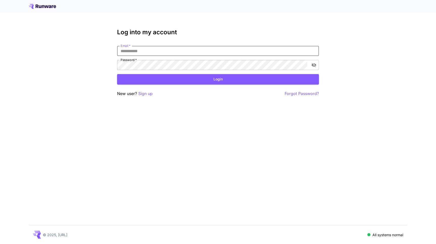
click at [224, 48] on input "Email   *" at bounding box center [218, 51] width 202 height 10
type input "**********"
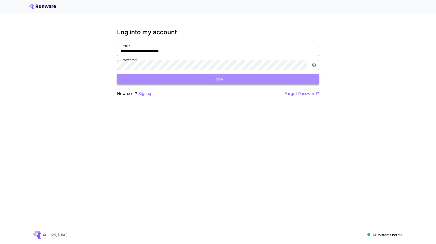
click at [208, 81] on button "Login" at bounding box center [218, 79] width 202 height 10
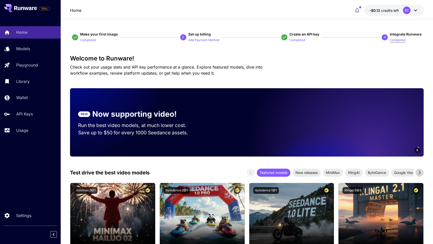
click at [397, 40] on p "Completed" at bounding box center [397, 40] width 16 height 5
click at [29, 50] on p "Models" at bounding box center [24, 49] width 14 height 6
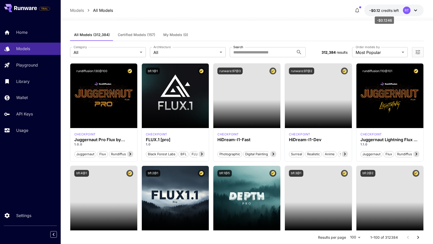
click at [384, 11] on span "credits left" at bounding box center [390, 10] width 18 height 4
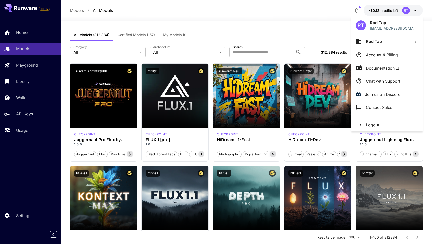
click at [295, 23] on div at bounding box center [218, 122] width 436 height 244
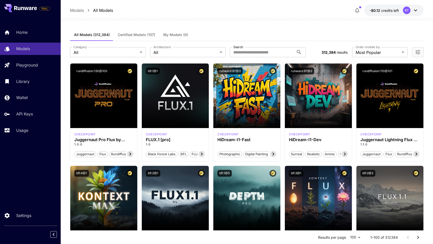
click at [130, 35] on span "Certified Models (157)" at bounding box center [136, 35] width 37 height 5
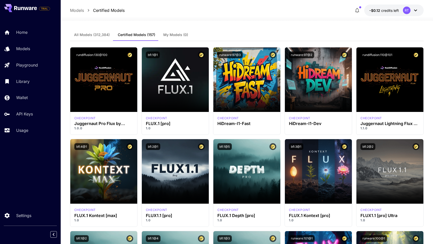
click at [178, 33] on span "My Models (0)" at bounding box center [175, 35] width 25 height 5
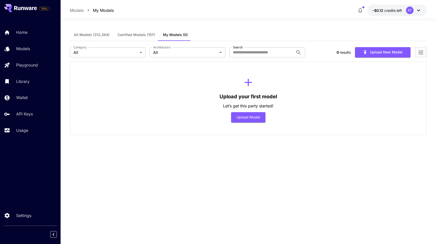
click at [142, 35] on span "Certified Models (157)" at bounding box center [136, 35] width 37 height 5
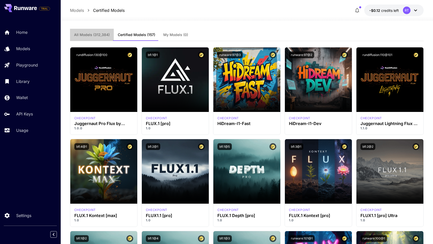
click at [102, 36] on span "All Models (312,384)" at bounding box center [92, 35] width 36 height 5
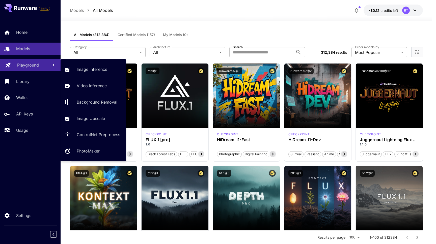
click at [30, 65] on p "Playground" at bounding box center [28, 65] width 22 height 6
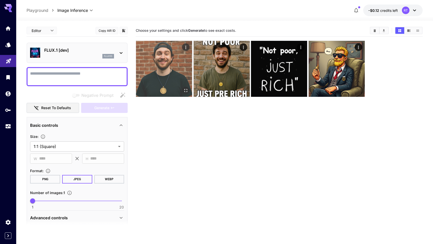
click at [171, 67] on img at bounding box center [164, 69] width 56 height 56
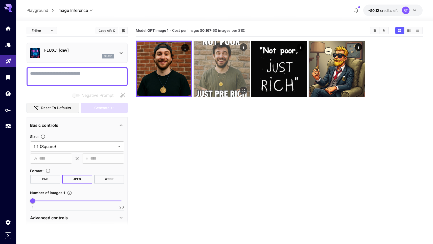
click at [226, 79] on img at bounding box center [221, 69] width 56 height 56
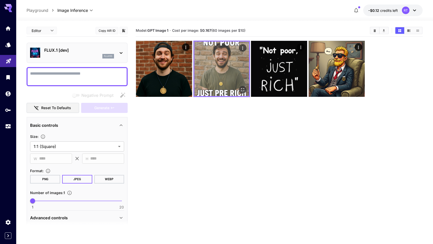
click at [226, 79] on img at bounding box center [221, 69] width 55 height 55
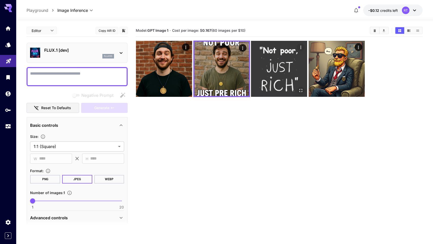
click at [269, 73] on img at bounding box center [279, 69] width 56 height 56
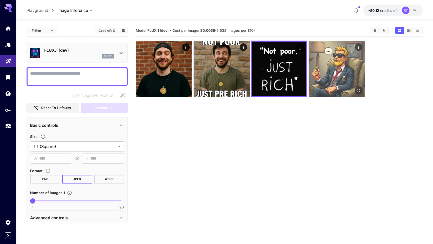
click at [322, 69] on img at bounding box center [336, 69] width 56 height 56
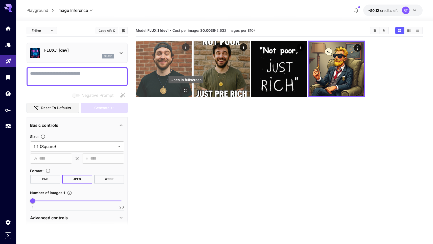
click at [186, 90] on icon "Open in fullscreen" at bounding box center [185, 90] width 5 height 5
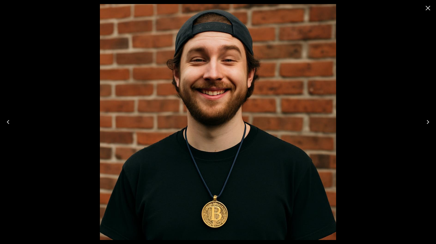
click at [110, 94] on img at bounding box center [218, 122] width 236 height 236
click at [108, 91] on img at bounding box center [218, 122] width 236 height 236
click at [428, 10] on icon "Close" at bounding box center [428, 8] width 8 height 8
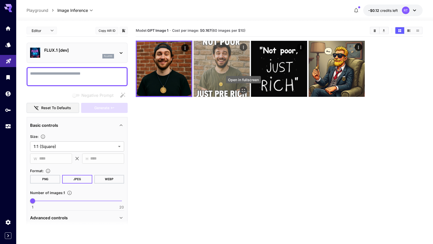
click at [244, 91] on icon "Open in fullscreen" at bounding box center [243, 90] width 5 height 5
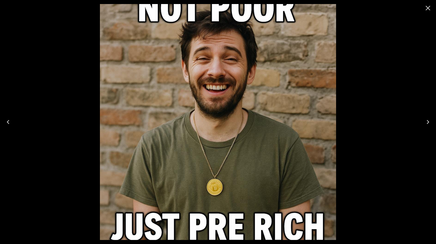
click at [430, 11] on icon "Close" at bounding box center [428, 8] width 8 height 8
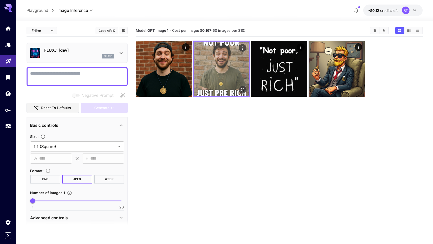
click at [237, 65] on img at bounding box center [221, 69] width 55 height 55
click at [241, 89] on icon "Open in fullscreen" at bounding box center [242, 90] width 3 height 3
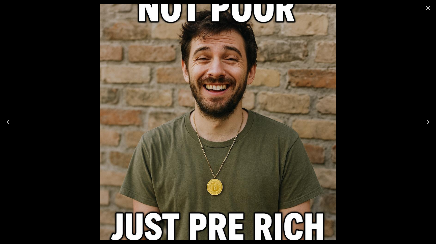
click at [428, 8] on icon "Close" at bounding box center [428, 8] width 5 height 5
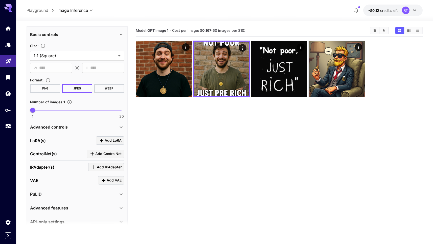
scroll to position [101, 0]
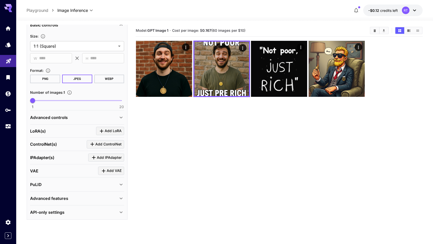
click at [118, 105] on div "1 20 1" at bounding box center [77, 103] width 94 height 12
click at [119, 101] on span "1 20 1" at bounding box center [77, 101] width 89 height 8
drag, startPoint x: 120, startPoint y: 100, endPoint x: 55, endPoint y: 101, distance: 64.6
click at [55, 101] on span "6" at bounding box center [56, 100] width 5 height 5
type input "*"
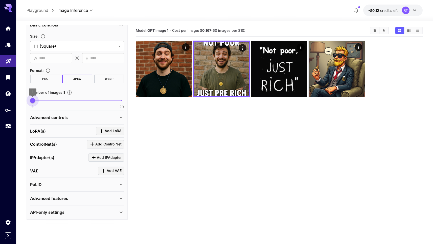
drag, startPoint x: 55, startPoint y: 101, endPoint x: 28, endPoint y: 102, distance: 27.8
click at [30, 102] on span "1" at bounding box center [32, 100] width 5 height 5
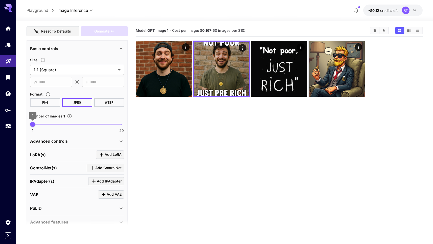
scroll to position [72, 0]
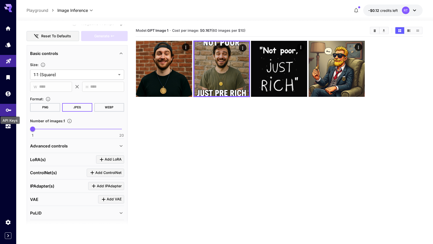
click at [6, 111] on icon "API Keys" at bounding box center [9, 109] width 6 height 6
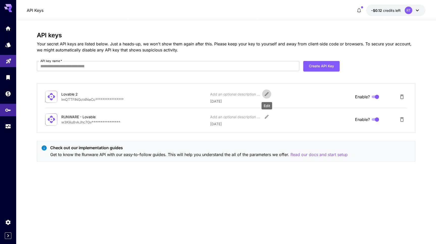
click at [267, 92] on icon "Edit" at bounding box center [266, 94] width 5 height 5
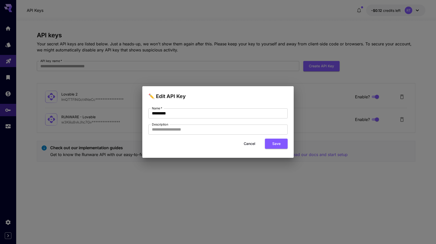
click at [301, 169] on div "✏️ Edit API Key Name   * ********* Name   * Description Description Cancel Save" at bounding box center [218, 122] width 436 height 244
click at [252, 146] on button "Cancel" at bounding box center [249, 144] width 23 height 10
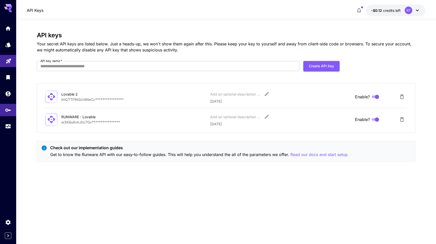
click at [402, 96] on icon "Delete API Key" at bounding box center [402, 97] width 6 height 6
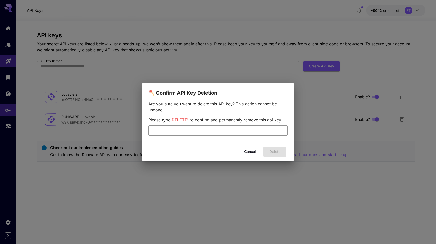
click at [245, 133] on input "text" at bounding box center [217, 131] width 139 height 10
click at [248, 140] on div "Are you sure you want to delete this API key? This action cannot be undone. Ple…" at bounding box center [218, 121] width 152 height 48
click at [276, 152] on div "Cancel Delete" at bounding box center [218, 152] width 152 height 14
click at [214, 131] on input "******" at bounding box center [217, 131] width 139 height 10
type input "*"
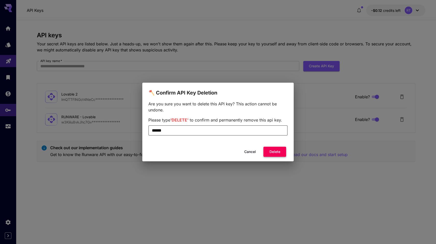
type input "******"
click at [274, 151] on button "Delete" at bounding box center [275, 152] width 23 height 10
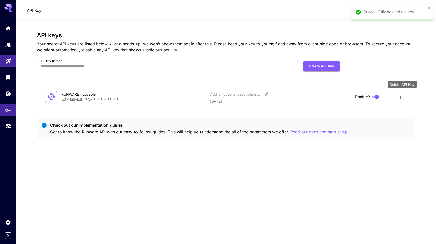
click at [403, 95] on icon "Delete API Key" at bounding box center [402, 97] width 6 height 6
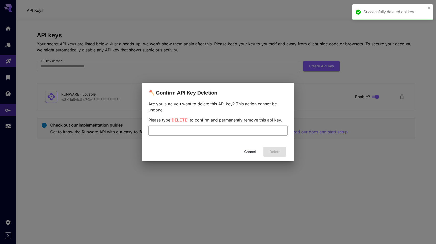
click at [207, 134] on input "text" at bounding box center [217, 131] width 139 height 10
type input "******"
click at [276, 151] on button "Delete" at bounding box center [275, 152] width 23 height 10
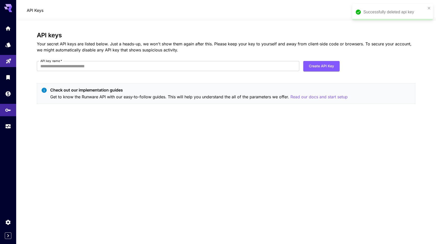
click at [234, 117] on div "API keys Your secret API keys are listed below. Just a heads-up, we won't show …" at bounding box center [226, 133] width 379 height 202
click at [317, 68] on button "Create API Key" at bounding box center [322, 66] width 36 height 10
click at [93, 66] on input "API key name   *" at bounding box center [168, 66] width 263 height 10
type input "********"
click at [327, 66] on button "Create API Key" at bounding box center [322, 66] width 36 height 10
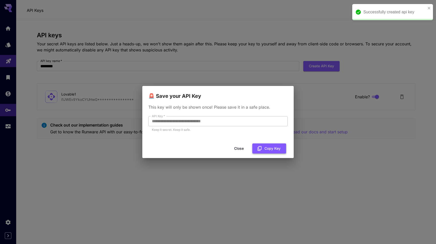
click at [267, 149] on button "Copy Key" at bounding box center [270, 149] width 34 height 10
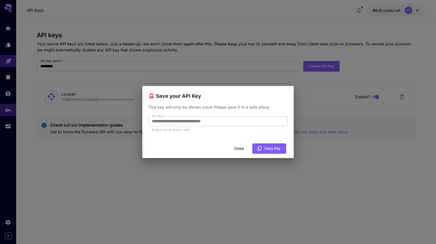
click at [242, 147] on button "Close" at bounding box center [239, 149] width 23 height 10
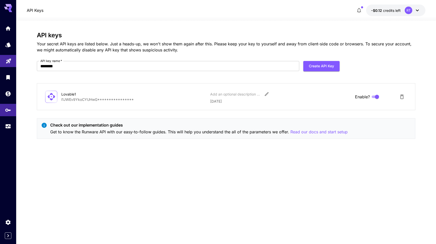
click at [415, 11] on icon at bounding box center [418, 10] width 6 height 6
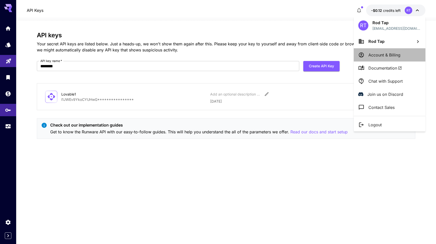
click at [383, 54] on p "Account & Billing" at bounding box center [385, 55] width 32 height 6
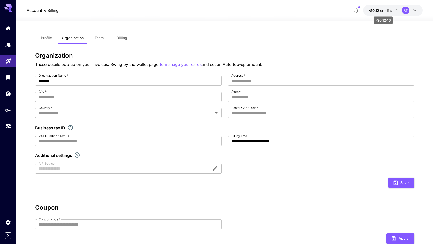
click at [379, 10] on span "-$0.12" at bounding box center [374, 10] width 12 height 4
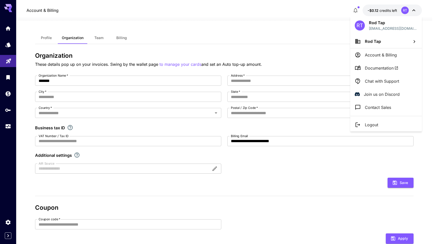
click at [376, 54] on p "Account & Billing" at bounding box center [381, 55] width 32 height 6
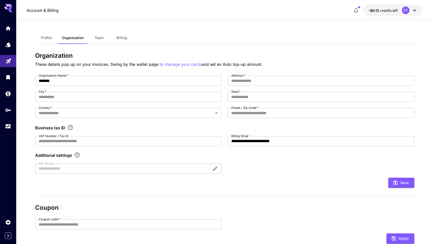
click at [48, 38] on span "Profile" at bounding box center [46, 38] width 11 height 5
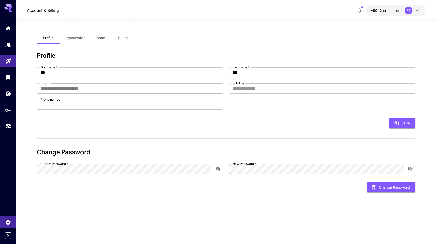
click at [83, 38] on span "Organization" at bounding box center [75, 38] width 22 height 5
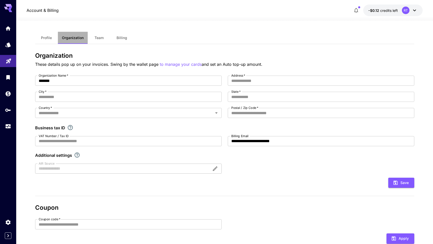
click at [58, 39] on button "Organization" at bounding box center [73, 38] width 30 height 12
click at [47, 39] on span "Profile" at bounding box center [46, 38] width 11 height 5
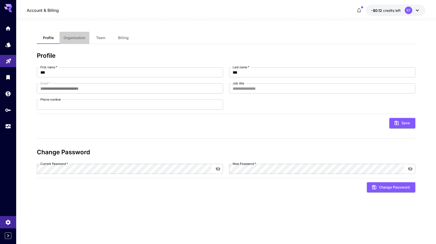
click at [78, 39] on span "Organization" at bounding box center [75, 38] width 22 height 5
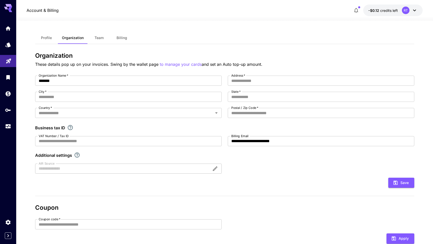
click at [98, 39] on span "Team" at bounding box center [98, 38] width 9 height 5
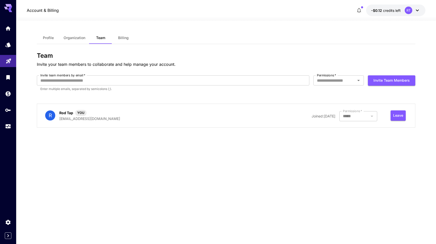
click at [122, 39] on span "Billing" at bounding box center [123, 38] width 11 height 5
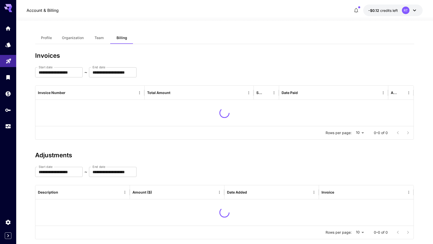
click at [105, 38] on button "Team" at bounding box center [99, 38] width 23 height 12
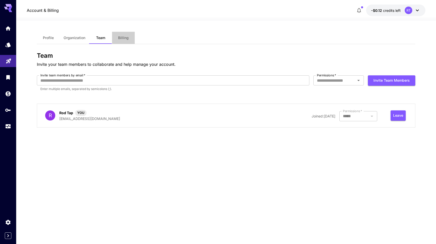
click at [116, 37] on button "Billing" at bounding box center [123, 38] width 23 height 12
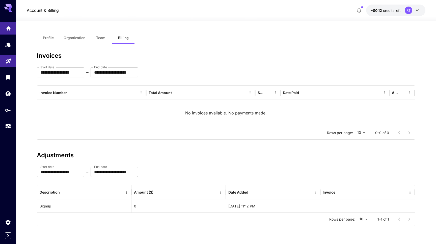
click at [10, 30] on icon "Home" at bounding box center [9, 27] width 6 height 6
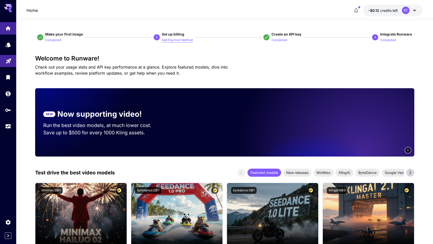
click at [170, 40] on p "Add Payment Method" at bounding box center [177, 40] width 31 height 5
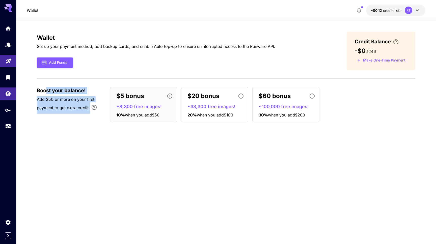
drag, startPoint x: 46, startPoint y: 91, endPoint x: 84, endPoint y: 116, distance: 45.7
click at [84, 116] on div "Boost your balance! Add $50 or more on your first payment to get extra credit. …" at bounding box center [226, 105] width 379 height 36
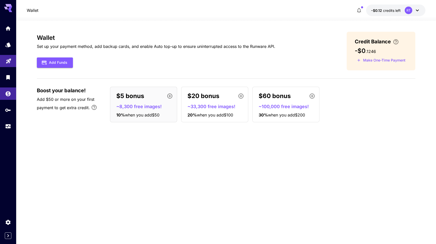
click at [84, 116] on div "Boost your balance! Add $50 or more on your first payment to get extra credit. …" at bounding box center [226, 105] width 379 height 36
click at [373, 60] on button "Make One-Time Payment" at bounding box center [381, 61] width 53 height 8
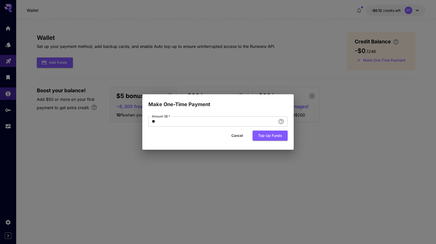
click at [236, 135] on button "Cancel" at bounding box center [237, 136] width 23 height 10
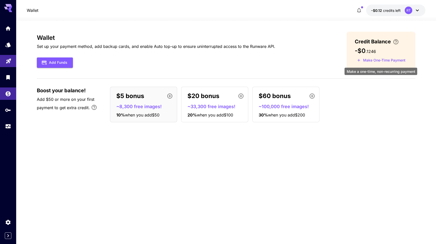
click at [375, 59] on button "Make One-Time Payment" at bounding box center [381, 61] width 53 height 8
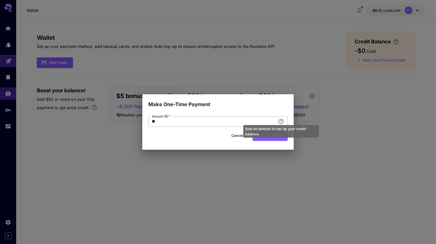
click at [281, 121] on icon "Add an amount to top up your credit balance." at bounding box center [281, 122] width 6 height 6
click at [192, 136] on div "Cancel Top-up funds" at bounding box center [217, 136] width 139 height 10
click at [263, 137] on button "Top-up funds" at bounding box center [270, 136] width 35 height 10
click at [243, 137] on button "Cancel" at bounding box center [237, 136] width 23 height 10
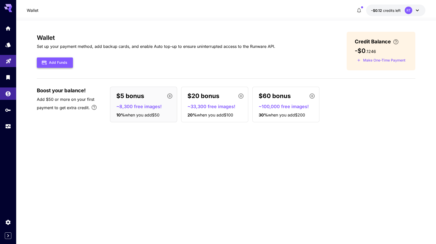
click at [57, 63] on button "Add Funds" at bounding box center [55, 63] width 36 height 10
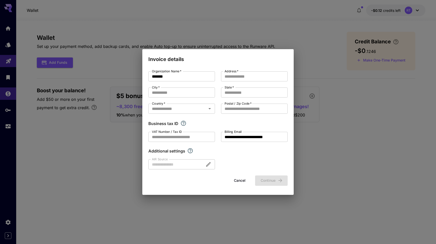
click at [191, 164] on div at bounding box center [181, 165] width 67 height 10
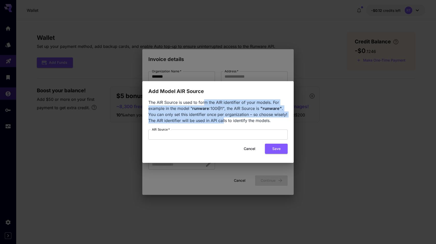
drag, startPoint x: 204, startPoint y: 104, endPoint x: 224, endPoint y: 121, distance: 26.7
click at [224, 121] on span "The AIR Source is used to form the AIR identifier of your models. For example i…" at bounding box center [217, 111] width 139 height 23
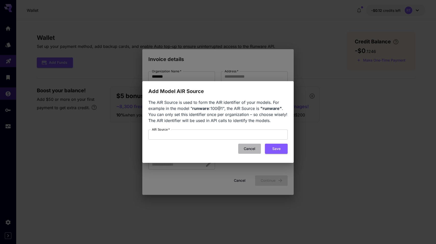
click at [246, 148] on button "Cancel" at bounding box center [249, 149] width 23 height 10
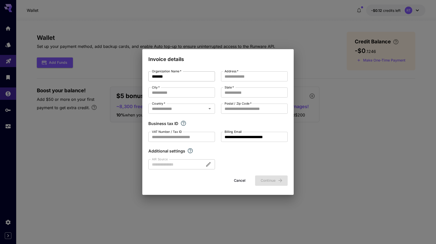
click at [206, 78] on input "*******" at bounding box center [181, 76] width 67 height 10
click at [234, 78] on input "Address   *" at bounding box center [254, 76] width 67 height 10
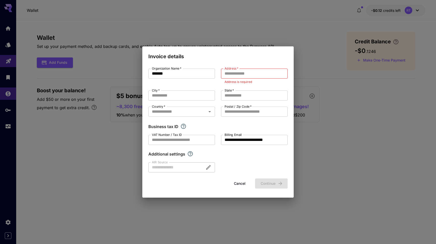
click at [119, 86] on div "**********" at bounding box center [218, 122] width 436 height 244
click at [237, 184] on button "Cancel" at bounding box center [240, 184] width 23 height 10
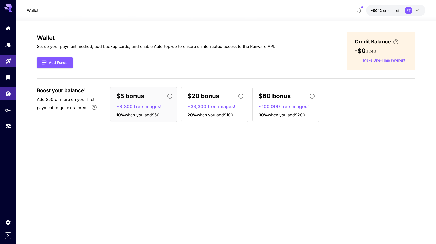
click at [7, 10] on icon at bounding box center [8, 8] width 8 height 8
click at [9, 28] on icon "Home" at bounding box center [8, 27] width 5 height 4
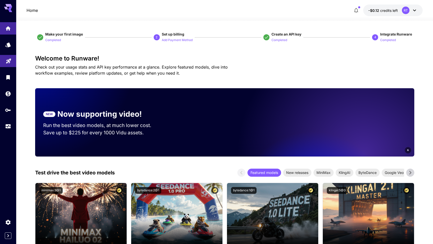
click at [7, 12] on div at bounding box center [8, 73] width 16 height 123
click at [10, 6] on icon at bounding box center [8, 6] width 8 height 5
click at [7, 29] on icon "Home" at bounding box center [8, 27] width 5 height 4
click at [185, 41] on p "Add Payment Method" at bounding box center [177, 40] width 31 height 5
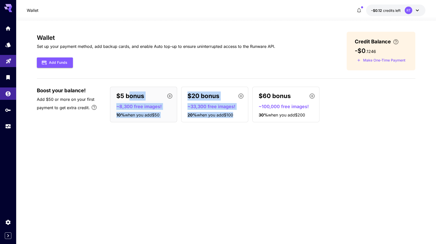
drag, startPoint x: 129, startPoint y: 96, endPoint x: 238, endPoint y: 131, distance: 113.6
click at [237, 129] on div "Wallet Set up your payment method, add backup cards, and enable Auto top-up to …" at bounding box center [226, 133] width 379 height 202
click at [238, 131] on div "Wallet Set up your payment method, add backup cards, and enable Auto top-up to …" at bounding box center [226, 133] width 379 height 202
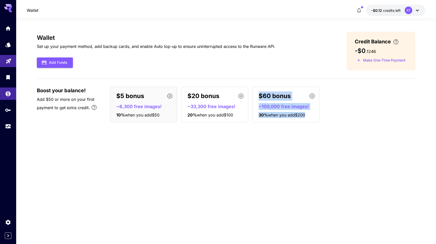
drag, startPoint x: 260, startPoint y: 98, endPoint x: 320, endPoint y: 120, distance: 63.5
click at [320, 119] on div "$5 bonus ~8,300 free images! 10 % when you add $50 $20 bonus ~33,300 free image…" at bounding box center [263, 105] width 306 height 36
click at [320, 120] on div "$5 bonus ~8,300 free images! 10 % when you add $50 $20 bonus ~33,300 free image…" at bounding box center [263, 105] width 306 height 36
click at [53, 64] on button "Add Funds" at bounding box center [55, 63] width 36 height 10
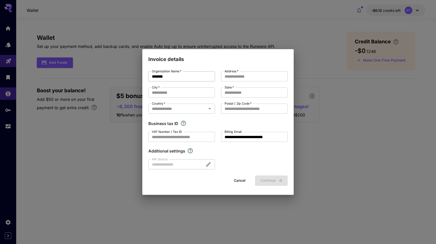
click at [172, 78] on input "*******" at bounding box center [181, 76] width 67 height 10
type input "*"
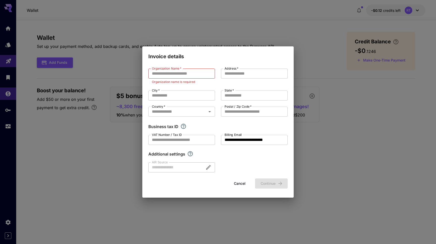
click at [209, 85] on div "**********" at bounding box center [217, 121] width 139 height 104
click at [240, 185] on button "Cancel" at bounding box center [240, 184] width 23 height 10
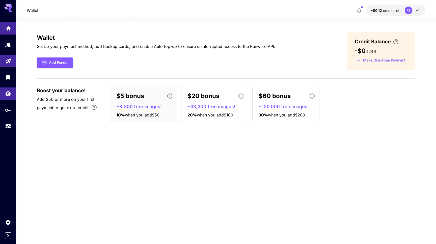
click at [10, 29] on icon "Home" at bounding box center [9, 27] width 6 height 6
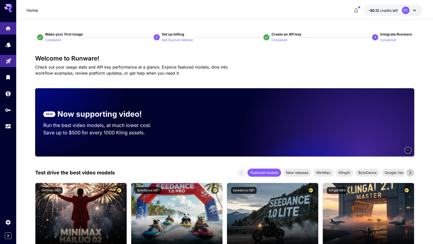
click at [405, 10] on div "RT" at bounding box center [406, 11] width 8 height 8
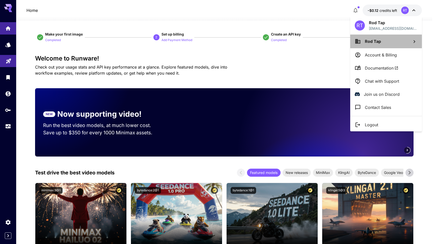
click at [399, 44] on li "Rod Tap" at bounding box center [387, 42] width 72 height 14
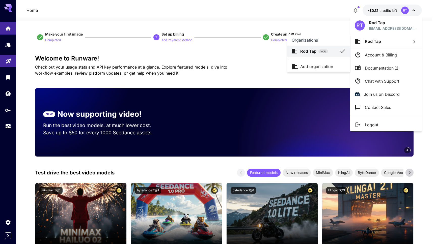
click at [385, 55] on div at bounding box center [218, 122] width 436 height 244
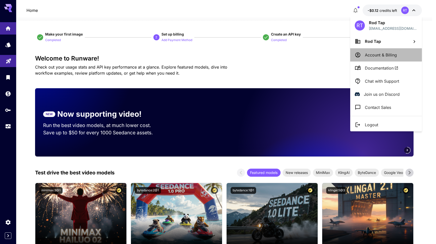
click at [385, 54] on p "Account & Billing" at bounding box center [381, 55] width 32 height 6
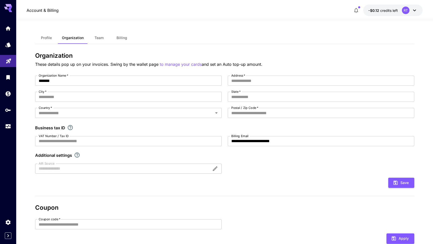
click at [407, 11] on div "RT" at bounding box center [406, 11] width 8 height 8
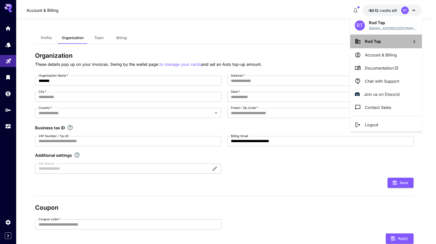
click at [374, 42] on span "Rod Tap" at bounding box center [373, 41] width 16 height 5
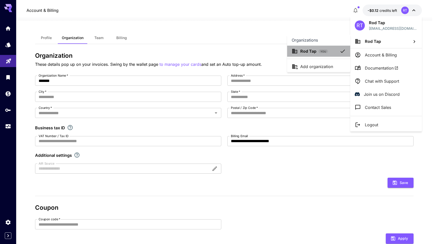
click at [308, 52] on p "Rod Tap" at bounding box center [309, 51] width 16 height 6
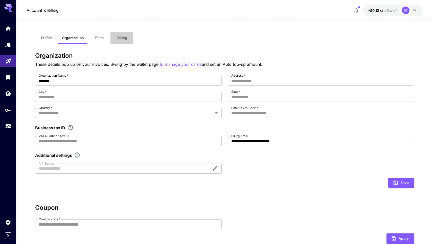
click at [118, 40] on button "Billing" at bounding box center [121, 38] width 23 height 12
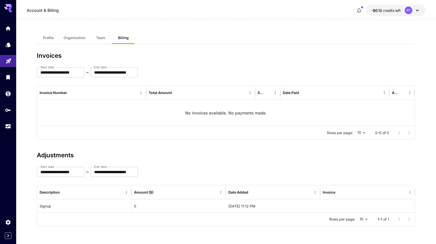
click at [390, 9] on span "credits left" at bounding box center [392, 10] width 18 height 4
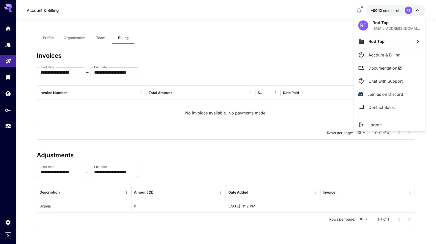
click at [9, 30] on div at bounding box center [218, 122] width 436 height 244
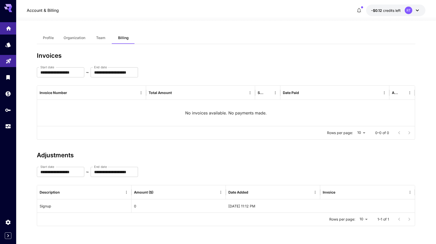
click at [7, 28] on icon "Home" at bounding box center [8, 27] width 5 height 4
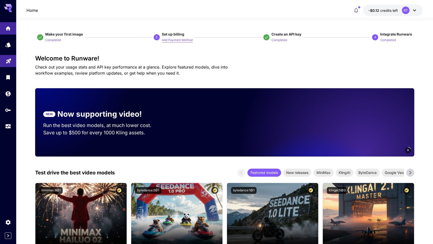
click at [169, 40] on p "Add Payment Method" at bounding box center [177, 40] width 31 height 5
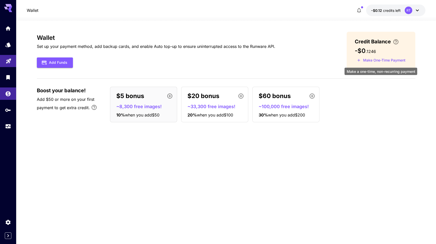
click at [368, 62] on button "Make One-Time Payment" at bounding box center [381, 61] width 53 height 8
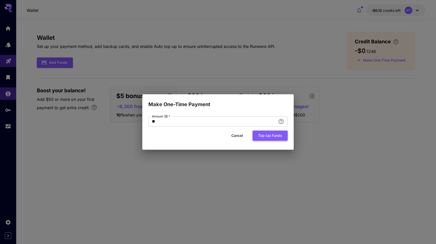
click at [271, 138] on button "Top-up funds" at bounding box center [270, 136] width 35 height 10
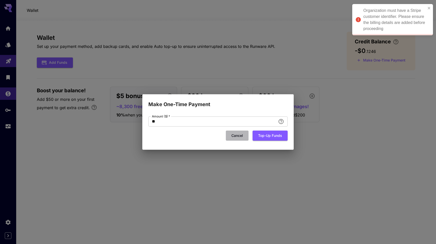
click at [242, 135] on button "Cancel" at bounding box center [237, 136] width 23 height 10
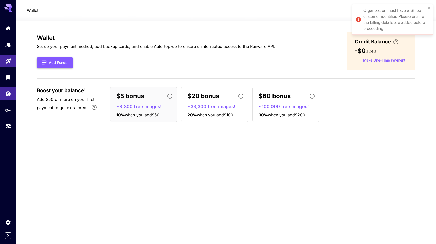
click at [58, 63] on button "Add Funds" at bounding box center [55, 63] width 36 height 10
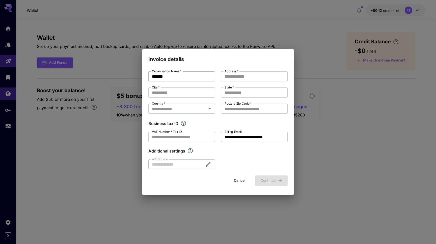
click at [183, 79] on input "*******" at bounding box center [181, 76] width 67 height 10
type input "*********"
click at [234, 79] on input "Address   *" at bounding box center [254, 76] width 67 height 10
type input "**********"
click at [196, 94] on input "City   *" at bounding box center [181, 93] width 67 height 10
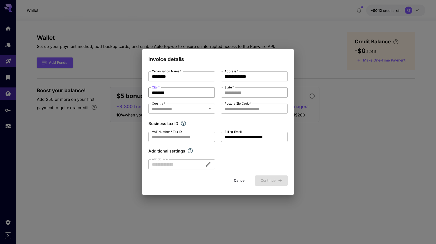
type input "********"
click at [242, 94] on input "State   *" at bounding box center [254, 93] width 67 height 10
type input "**********"
click at [190, 110] on input "Country   *" at bounding box center [177, 108] width 55 height 7
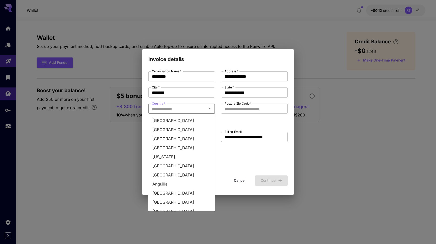
type input "*****"
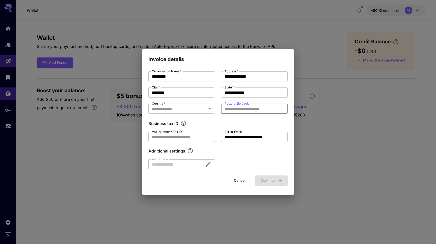
click at [237, 113] on input "Postal / Zip Code   *" at bounding box center [254, 109] width 67 height 10
click at [193, 110] on input "Country   *" at bounding box center [177, 108] width 55 height 7
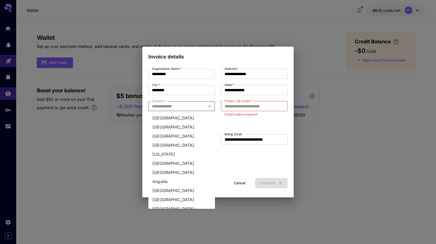
type input "*****"
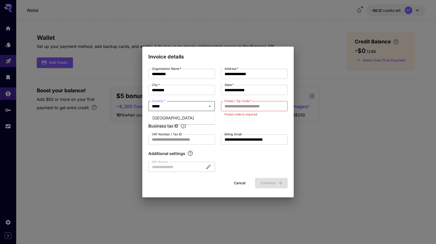
click at [185, 117] on li "Chile" at bounding box center [181, 118] width 67 height 9
click at [215, 125] on div "Business tax ID" at bounding box center [217, 126] width 139 height 6
click at [233, 108] on input "Postal / Zip Code   *" at bounding box center [254, 106] width 67 height 10
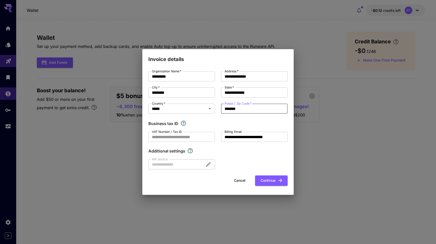
type input "*******"
click at [229, 168] on div "**********" at bounding box center [217, 120] width 139 height 98
click at [265, 181] on button "Continue" at bounding box center [271, 181] width 33 height 10
type input "*******"
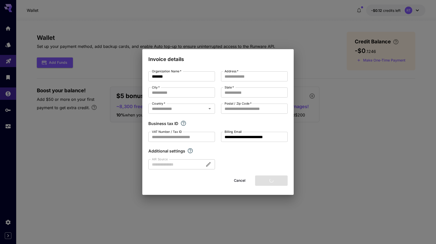
type input "**********"
type input "********"
type input "**********"
type input "*******"
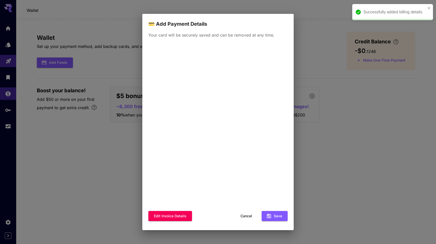
click at [289, 166] on div "Your card will be securely saved and can be removed at any time. Edit invoice d…" at bounding box center [218, 129] width 152 height 203
click at [278, 217] on button "Save" at bounding box center [275, 216] width 26 height 10
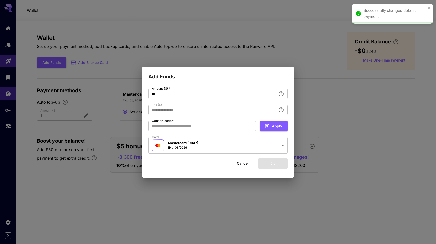
type input "****"
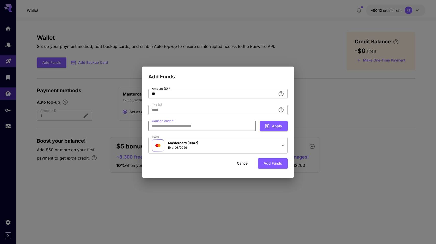
click at [207, 128] on input "Coupon code   *" at bounding box center [202, 126] width 108 height 10
paste input "*********"
click at [277, 128] on button "Apply" at bounding box center [274, 126] width 28 height 10
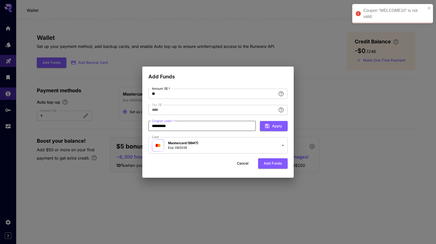
drag, startPoint x: 184, startPoint y: 127, endPoint x: 117, endPoint y: 121, distance: 66.7
click at [117, 121] on div "**********" at bounding box center [218, 122] width 436 height 244
paste input "text"
click at [273, 127] on button "Apply" at bounding box center [274, 126] width 28 height 10
drag, startPoint x: 172, startPoint y: 125, endPoint x: 150, endPoint y: 124, distance: 22.2
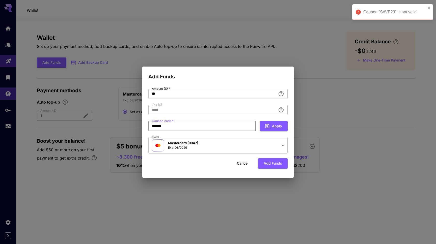
click at [150, 124] on input "******" at bounding box center [202, 126] width 108 height 10
paste input "text"
click at [270, 126] on icon "button" at bounding box center [268, 126] width 6 height 6
click at [241, 129] on input "******" at bounding box center [202, 126] width 108 height 10
drag, startPoint x: 207, startPoint y: 126, endPoint x: 137, endPoint y: 123, distance: 70.0
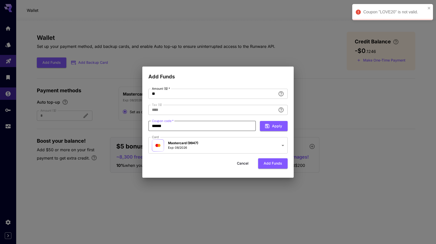
click at [137, 123] on div "**********" at bounding box center [218, 122] width 436 height 244
paste input "*"
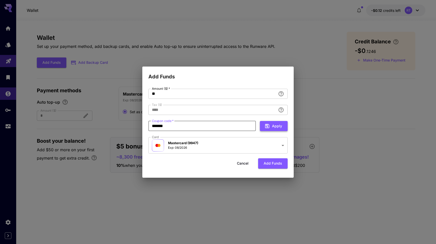
type input "*******"
click at [282, 124] on button "Apply" at bounding box center [274, 126] width 28 height 10
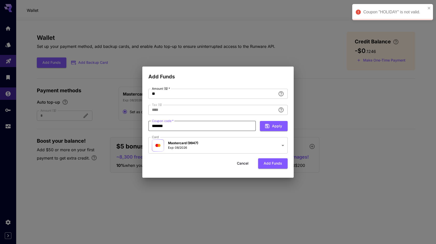
drag, startPoint x: 195, startPoint y: 129, endPoint x: 141, endPoint y: 119, distance: 55.0
click at [141, 119] on div "**********" at bounding box center [218, 122] width 436 height 244
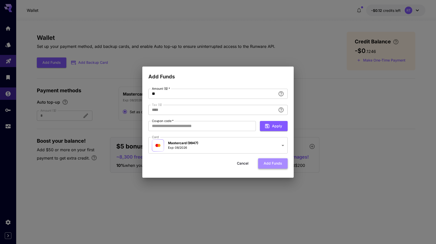
click at [271, 163] on button "Add funds" at bounding box center [273, 164] width 30 height 10
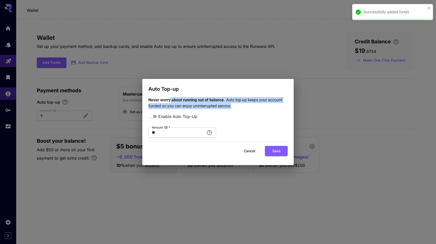
drag, startPoint x: 170, startPoint y: 101, endPoint x: 238, endPoint y: 109, distance: 68.3
click at [238, 106] on p "Never worry about running out of balance. Auto top-up keeps your account funded…" at bounding box center [217, 103] width 139 height 12
click at [238, 109] on p "Never worry about running out of balance. Auto top-up keeps your account funded…" at bounding box center [217, 103] width 139 height 12
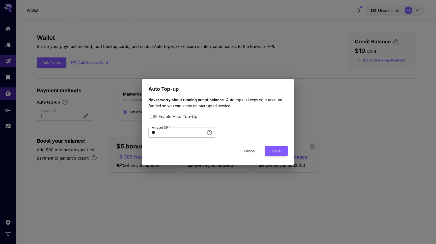
click at [258, 153] on button "Cancel" at bounding box center [249, 151] width 23 height 10
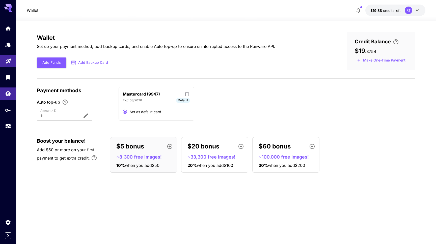
click at [246, 87] on div "Mastercard (9947) Exp: 08/2026 Default Set as default card" at bounding box center [267, 104] width 297 height 34
click at [395, 12] on span "credits left" at bounding box center [392, 10] width 18 height 4
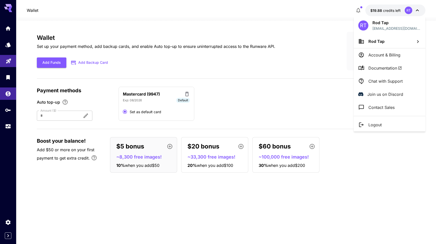
click at [291, 31] on div at bounding box center [218, 122] width 436 height 244
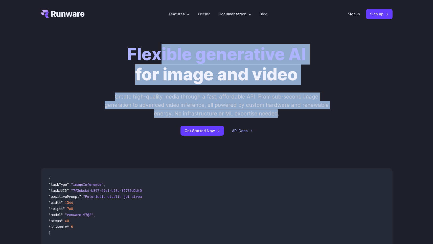
drag, startPoint x: 161, startPoint y: 61, endPoint x: 277, endPoint y: 118, distance: 129.8
click at [277, 118] on div "Flexible generative AI for image and video Create high-quality media through a …" at bounding box center [216, 89] width 281 height 91
click at [277, 118] on p "Create high-quality media through a fast, affordable API. From sub-second image…" at bounding box center [216, 105] width 225 height 25
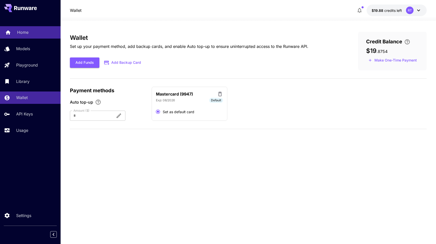
click at [23, 33] on p "Home" at bounding box center [22, 32] width 11 height 6
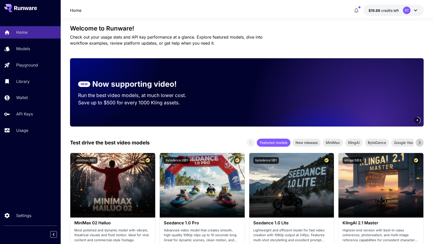
scroll to position [7, 0]
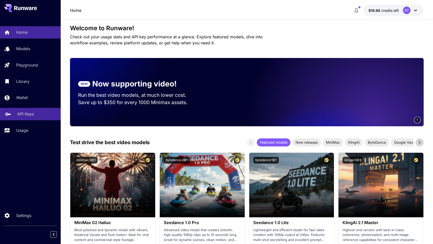
click at [19, 115] on p "API Keys" at bounding box center [25, 114] width 17 height 6
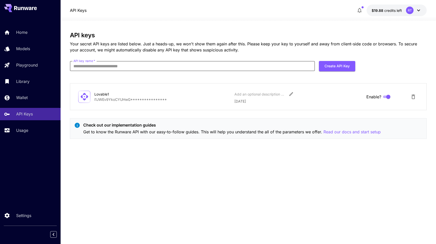
click at [184, 68] on input "API key name   *" at bounding box center [192, 66] width 245 height 10
type input "*********"
click at [336, 64] on button "Create API Key" at bounding box center [337, 66] width 36 height 10
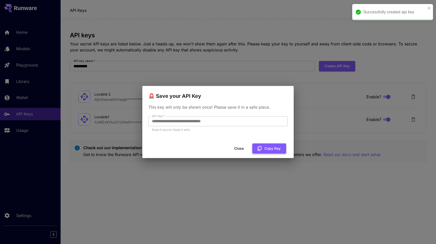
click at [274, 149] on button "Copy Key" at bounding box center [270, 149] width 34 height 10
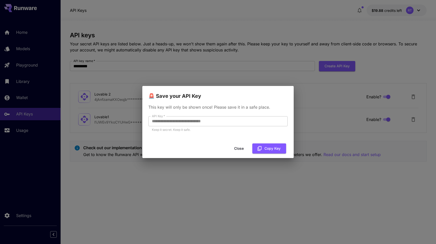
click at [271, 95] on h2 "🚨 Save your API Key" at bounding box center [218, 93] width 152 height 14
click at [269, 149] on button "Copy Key" at bounding box center [270, 149] width 34 height 10
click at [238, 149] on button "Close" at bounding box center [239, 149] width 23 height 10
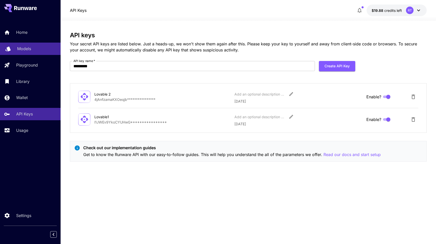
click at [23, 54] on link "Models" at bounding box center [30, 49] width 61 height 12
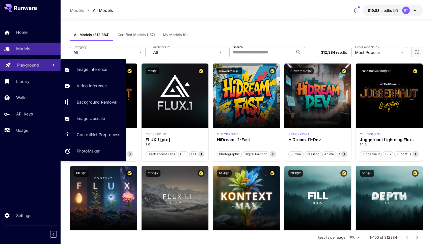
click at [24, 63] on p "Playground" at bounding box center [28, 65] width 22 height 6
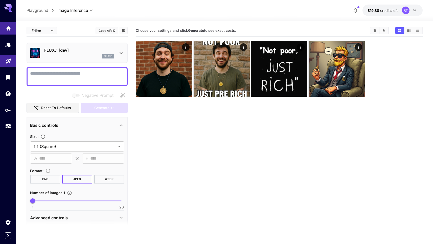
click at [9, 30] on link at bounding box center [8, 28] width 16 height 12
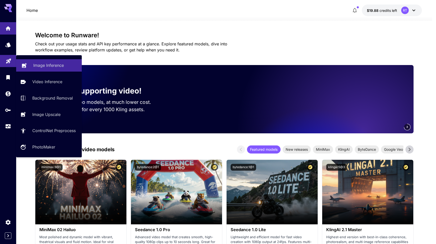
click at [36, 69] on link "Image Inference" at bounding box center [49, 65] width 66 height 12
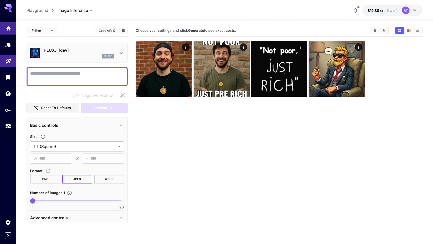
click at [8, 32] on link at bounding box center [8, 28] width 16 height 12
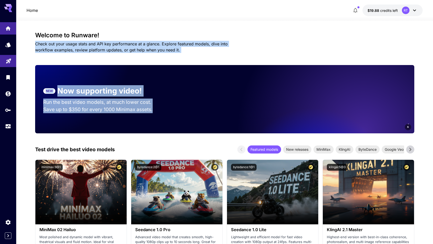
drag, startPoint x: 42, startPoint y: 40, endPoint x: 157, endPoint y: 57, distance: 116.6
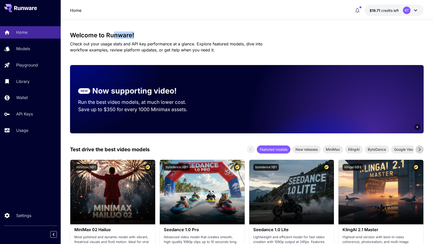
drag, startPoint x: 112, startPoint y: 35, endPoint x: 164, endPoint y: 36, distance: 52.5
click at [164, 35] on h3 "Welcome to Runware!" at bounding box center [246, 35] width 353 height 7
click at [164, 36] on h3 "Welcome to Runware!" at bounding box center [246, 35] width 353 height 7
click at [21, 48] on p "Models" at bounding box center [24, 49] width 14 height 6
